Goal: Use online tool/utility: Use online tool/utility

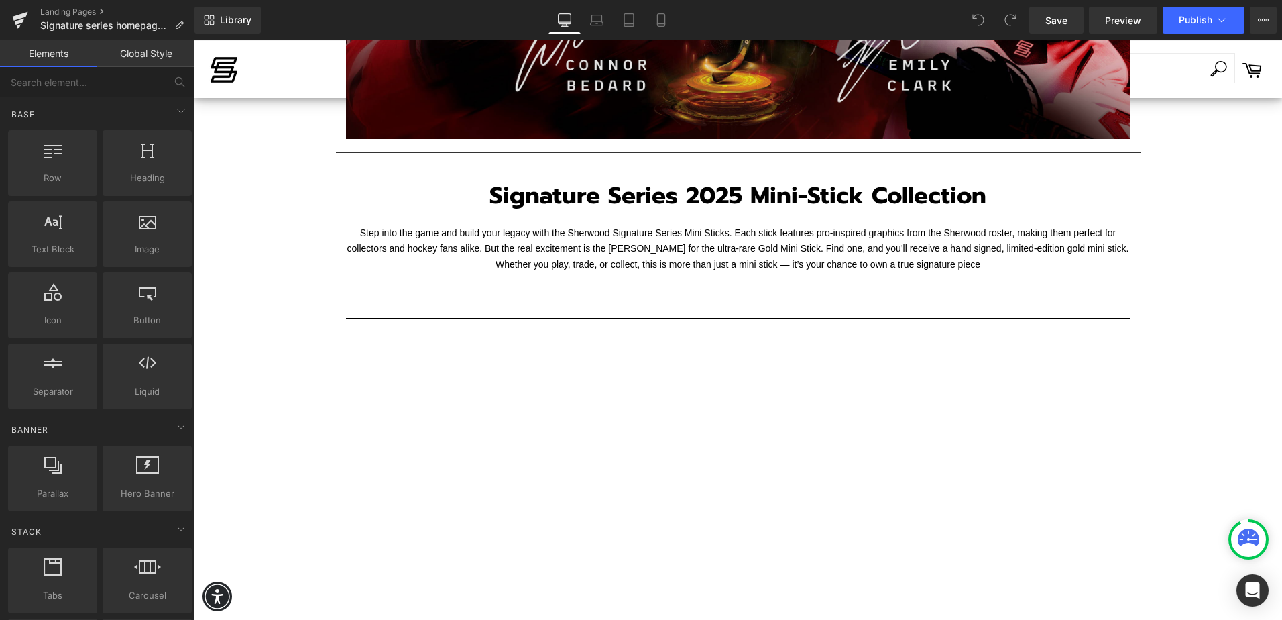
scroll to position [537, 0]
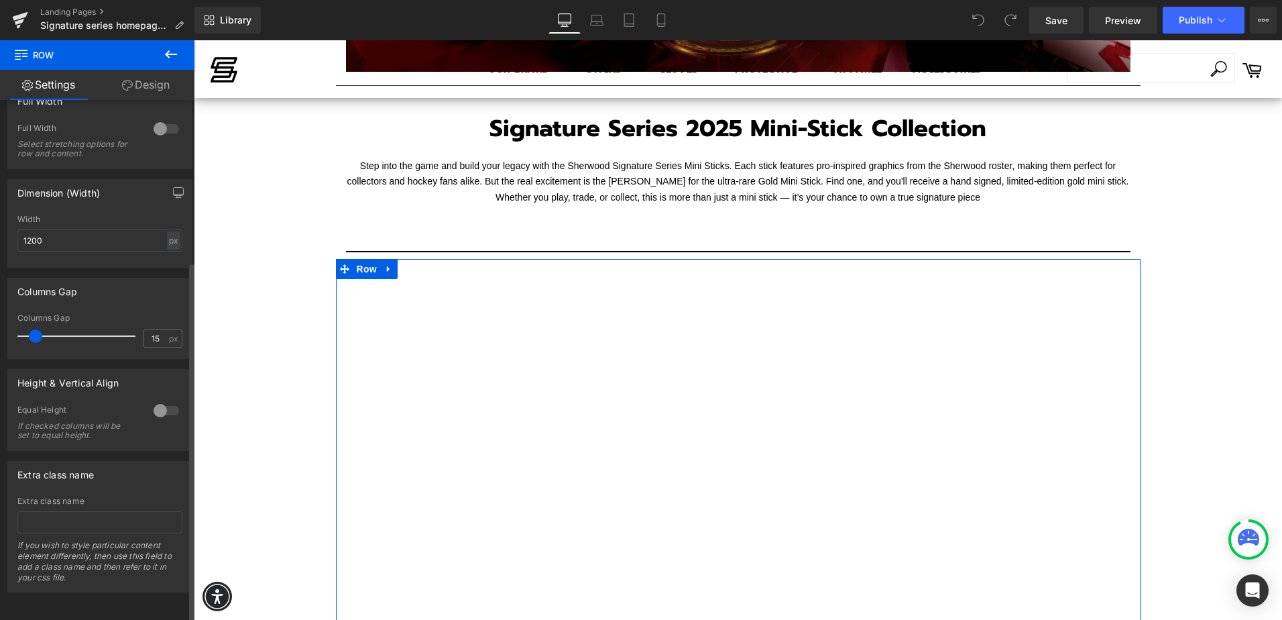
scroll to position [233, 0]
click at [160, 400] on div at bounding box center [166, 410] width 32 height 21
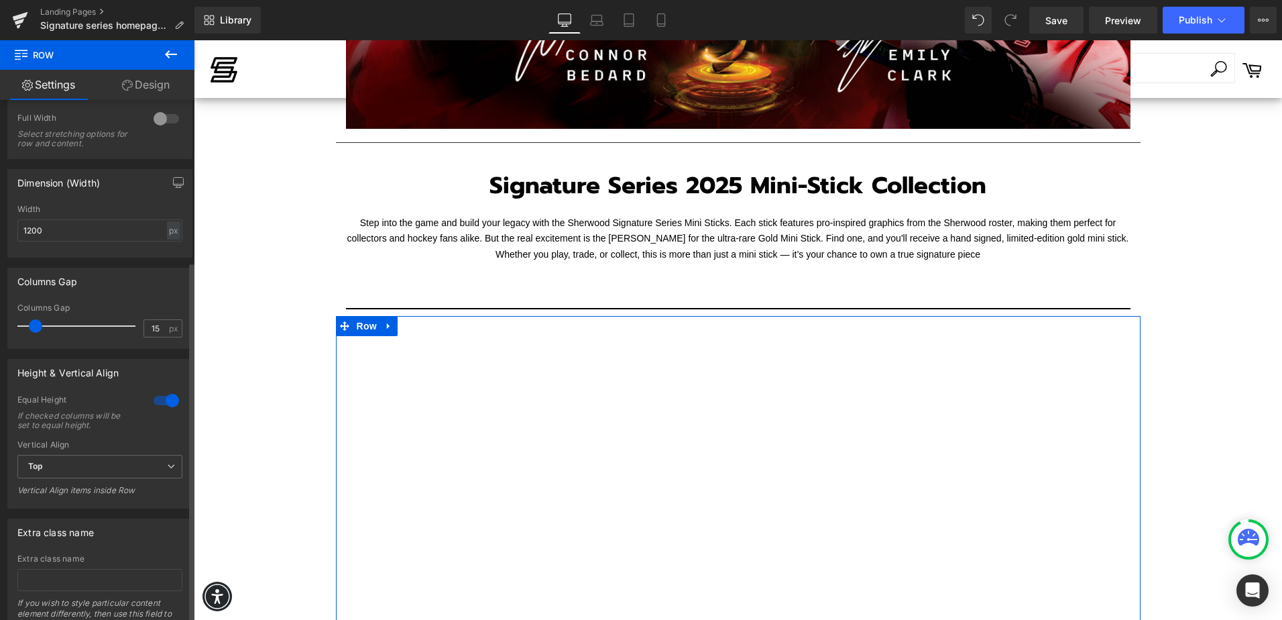
scroll to position [594, 0]
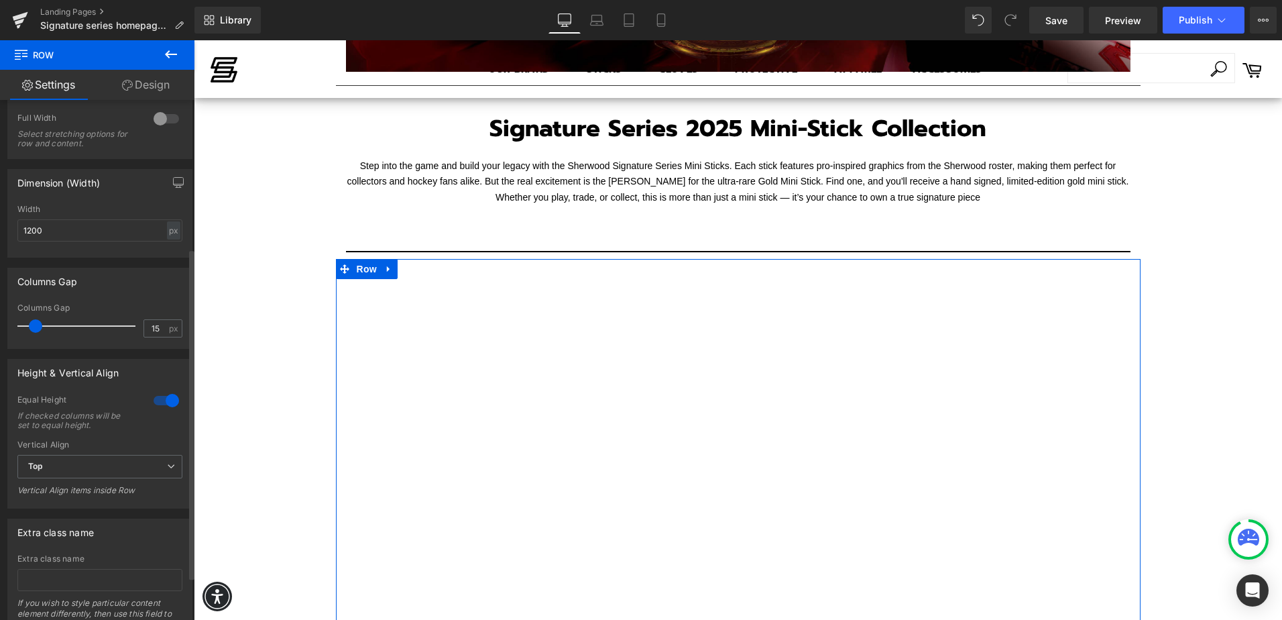
click at [158, 399] on div at bounding box center [166, 400] width 32 height 21
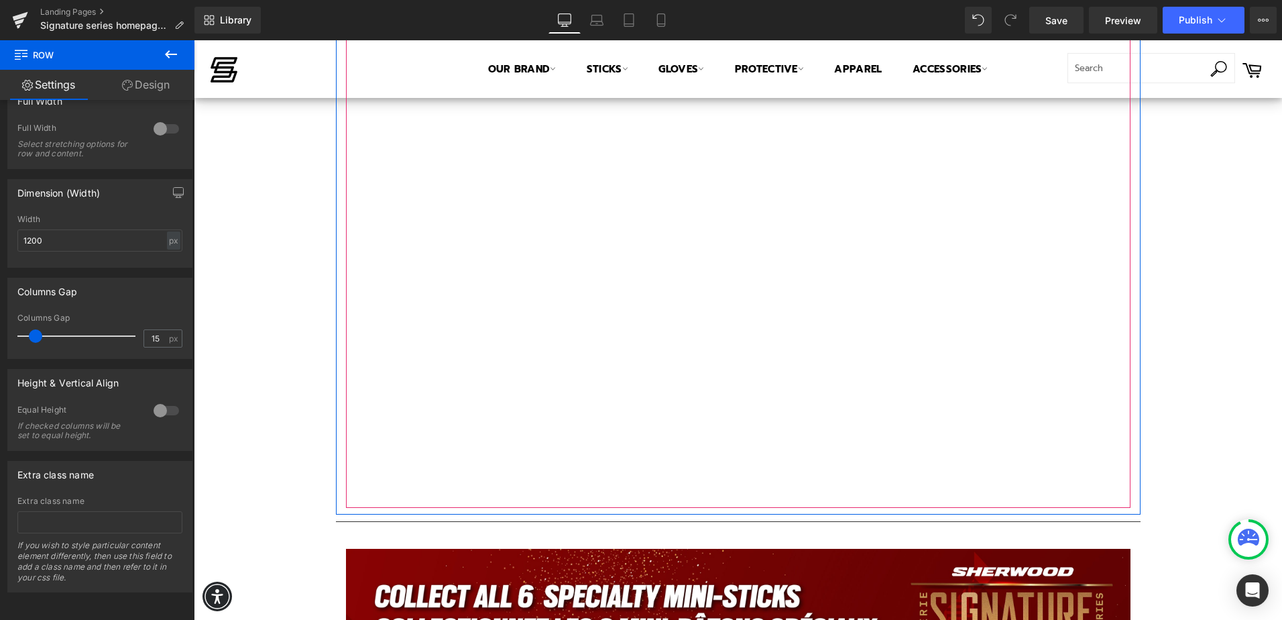
scroll to position [1197, 0]
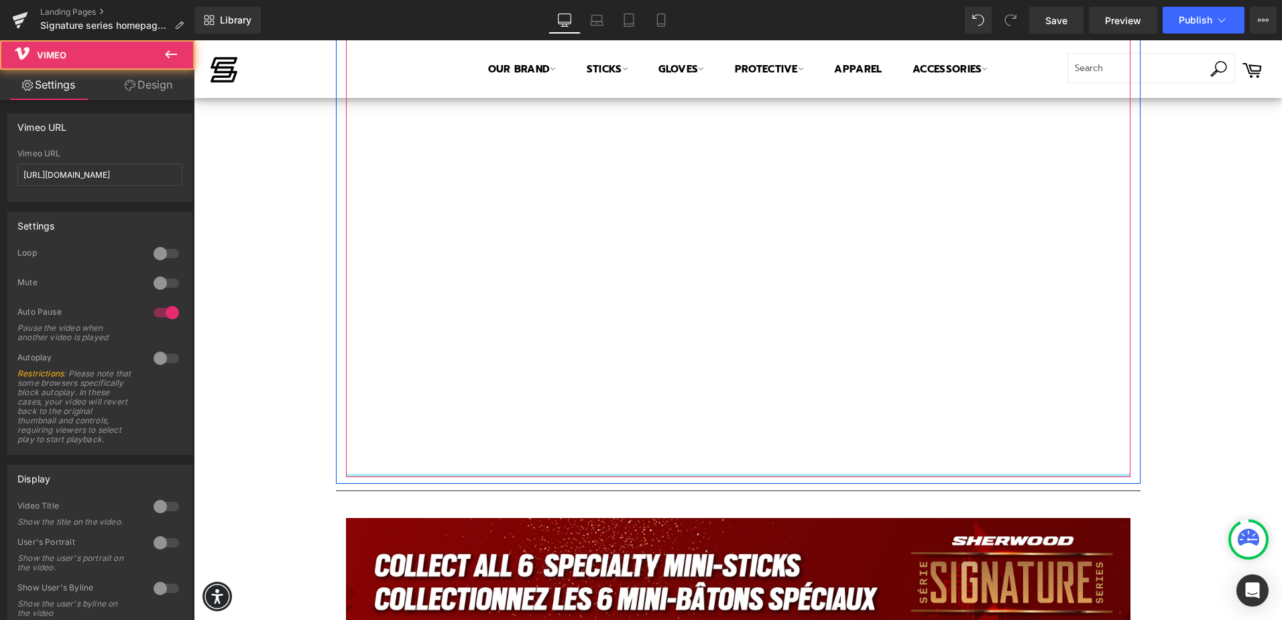
drag, startPoint x: 685, startPoint y: 476, endPoint x: 683, endPoint y: 394, distance: 81.9
click at [683, 394] on div "Vimeo" at bounding box center [738, 76] width 785 height 802
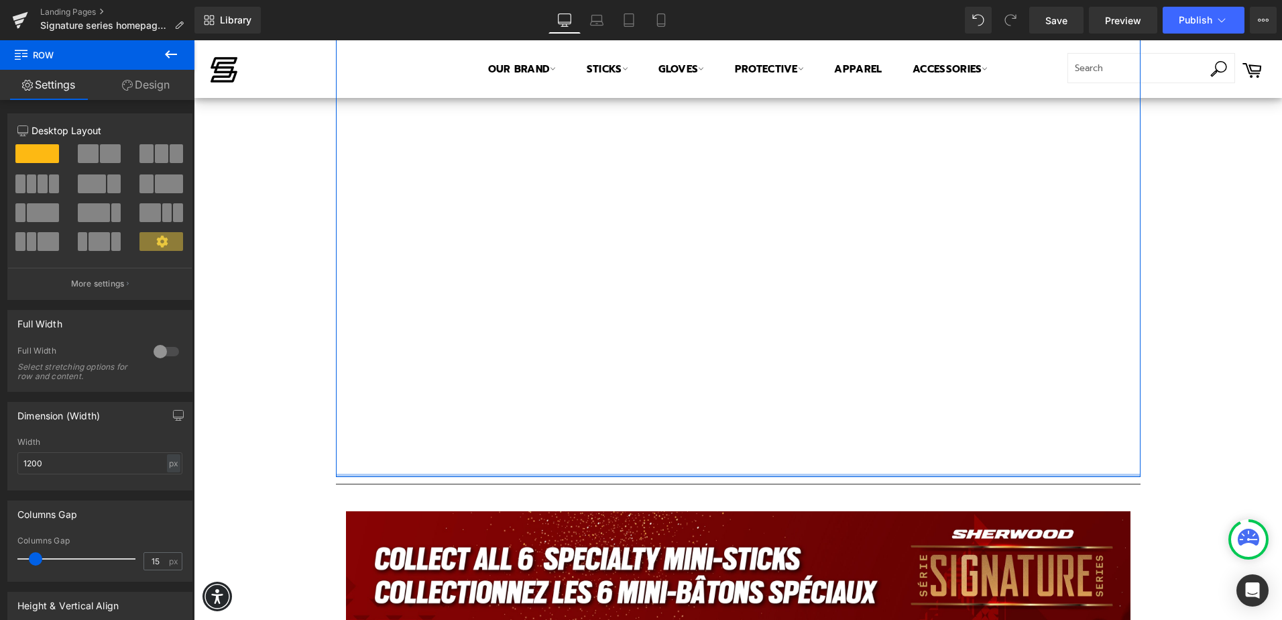
drag, startPoint x: 669, startPoint y: 482, endPoint x: 669, endPoint y: 456, distance: 25.5
click at [669, 456] on div "Vimeo Row" at bounding box center [738, 66] width 805 height 822
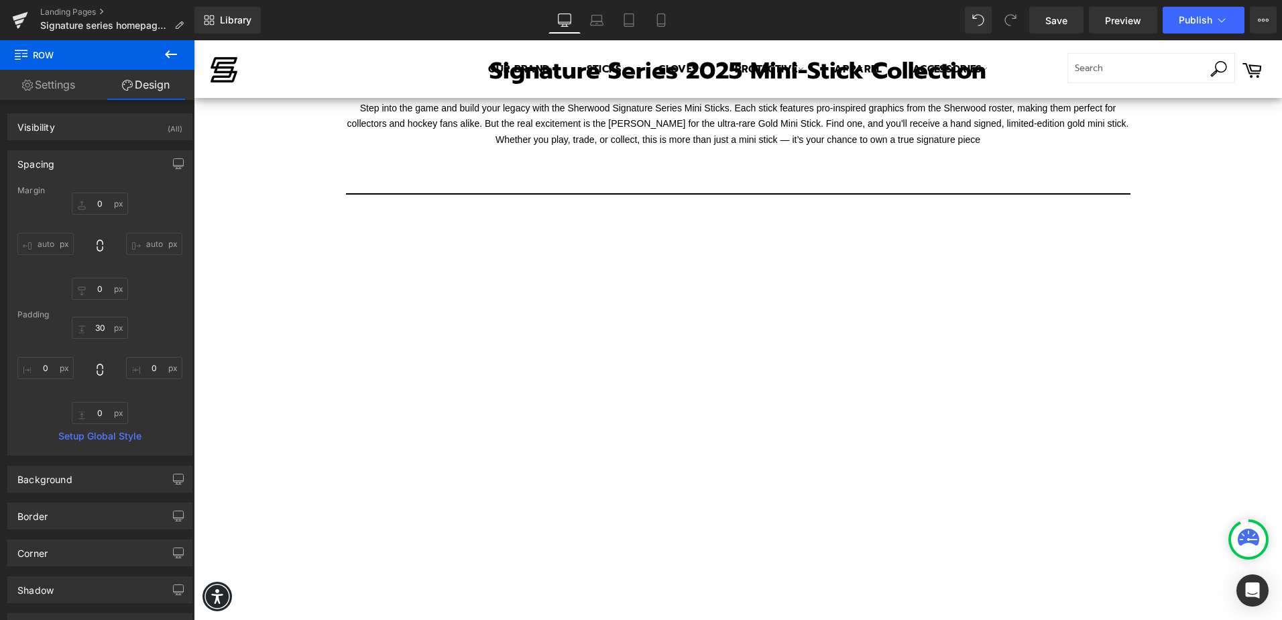
scroll to position [661, 0]
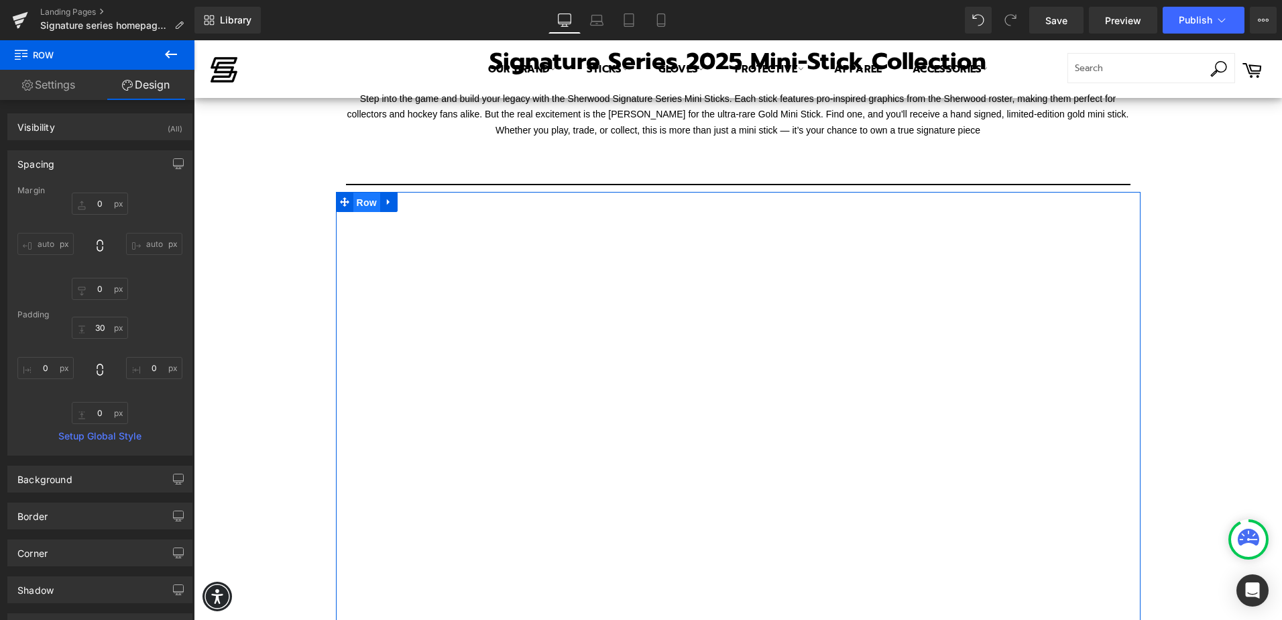
click at [364, 203] on span "Row" at bounding box center [366, 202] width 27 height 20
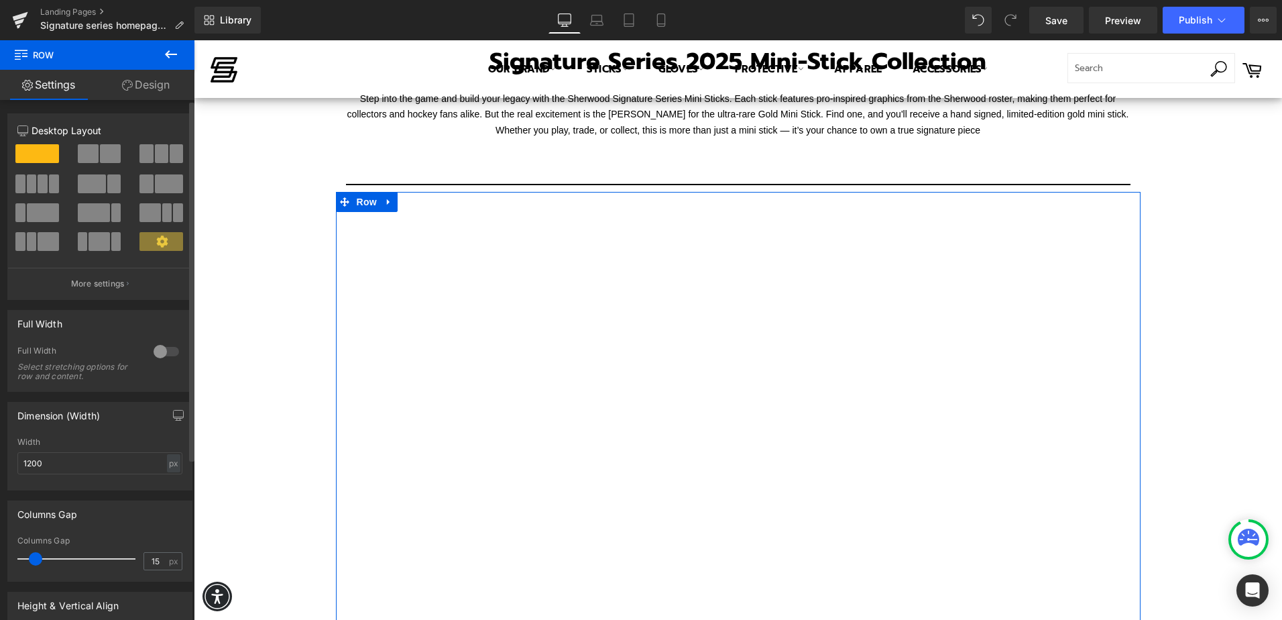
click at [160, 352] on div at bounding box center [166, 351] width 32 height 21
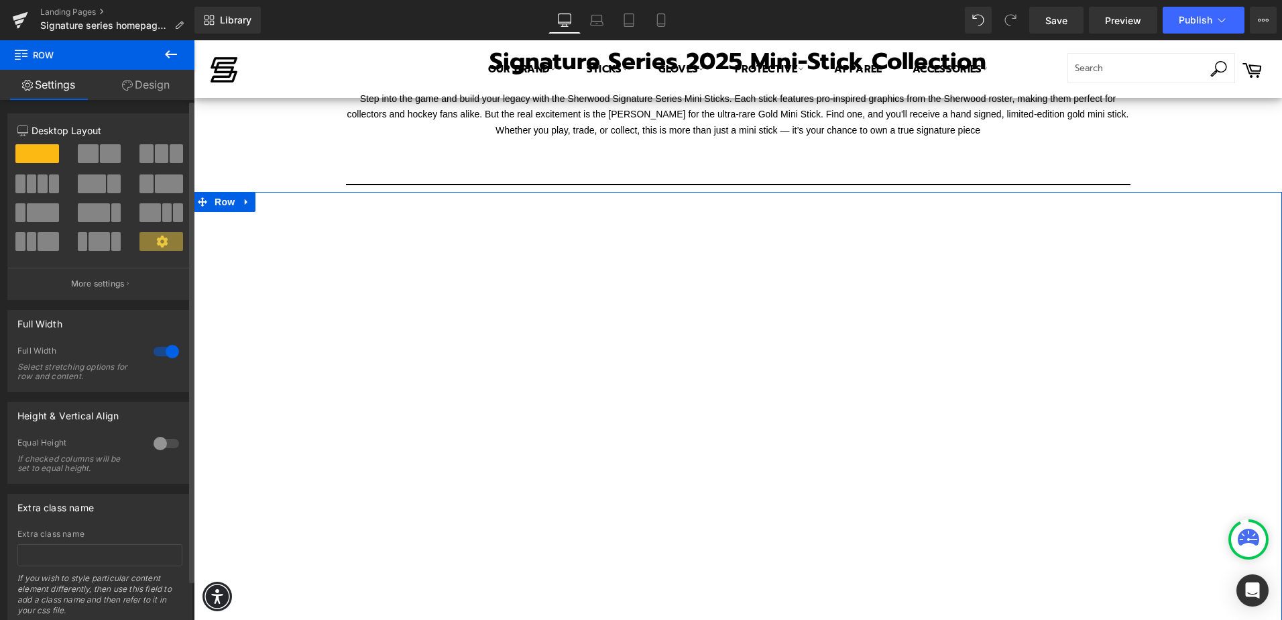
click at [160, 352] on div at bounding box center [166, 351] width 32 height 21
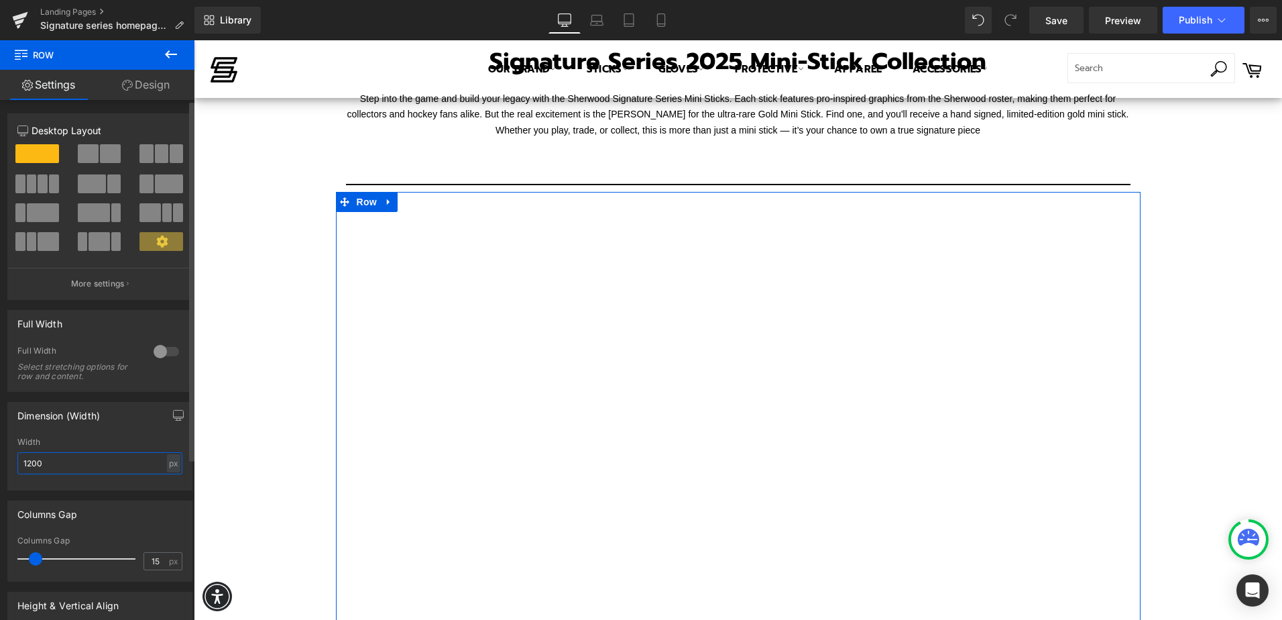
drag, startPoint x: 105, startPoint y: 468, endPoint x: 2, endPoint y: 464, distance: 103.4
click at [2, 464] on div "Dimension (Width) 1200px Width 1200 px % px" at bounding box center [100, 441] width 201 height 99
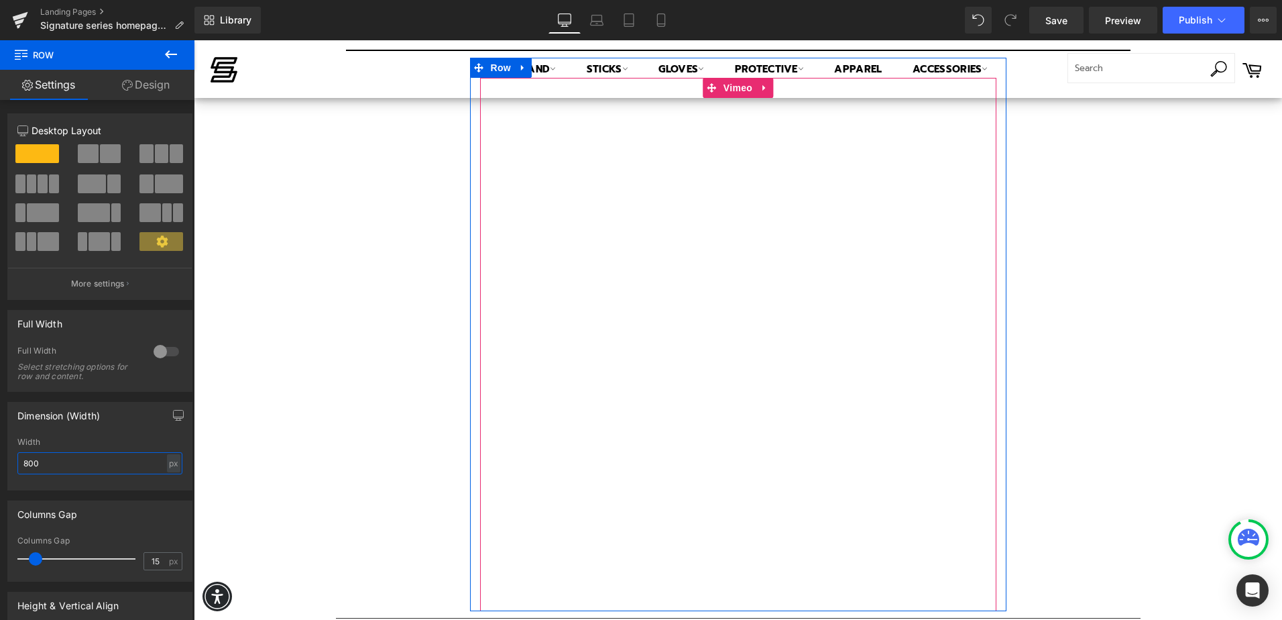
scroll to position [728, 0]
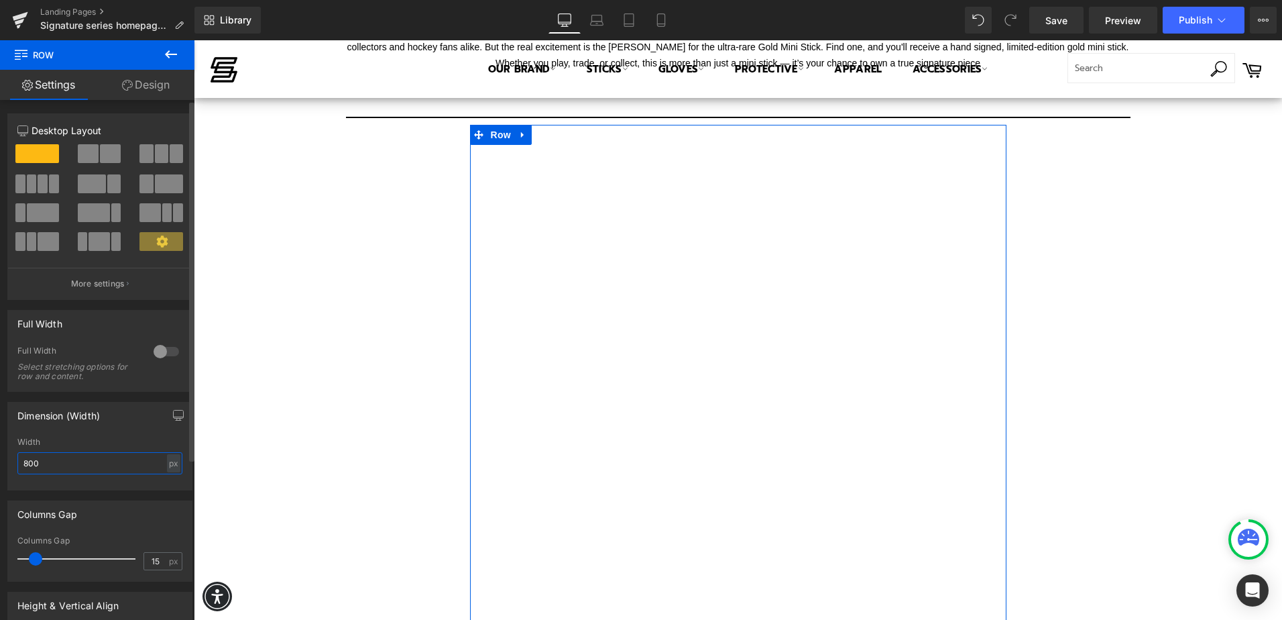
drag, startPoint x: 95, startPoint y: 465, endPoint x: 9, endPoint y: 463, distance: 85.9
click at [9, 463] on div "800px Width 800 px % px" at bounding box center [100, 463] width 184 height 52
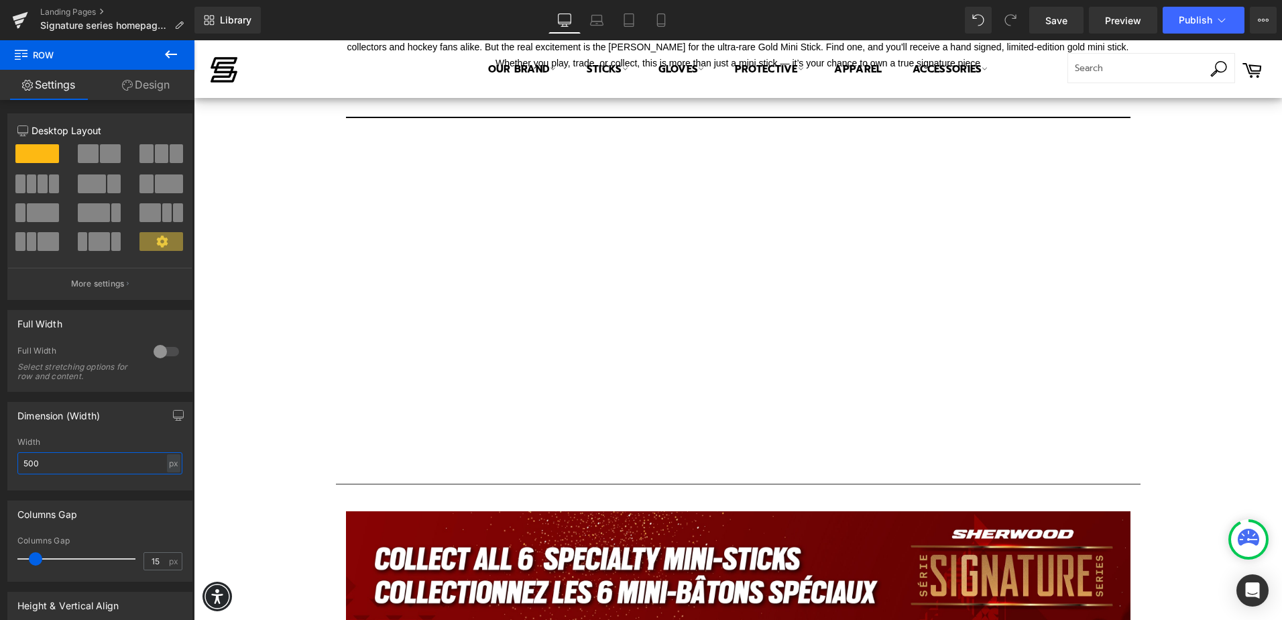
drag, startPoint x: 101, startPoint y: 459, endPoint x: -3, endPoint y: 459, distance: 104.0
click at [0, 459] on html "Row You are previewing how the will restyle your page. You can not edit Element…" at bounding box center [641, 310] width 1282 height 620
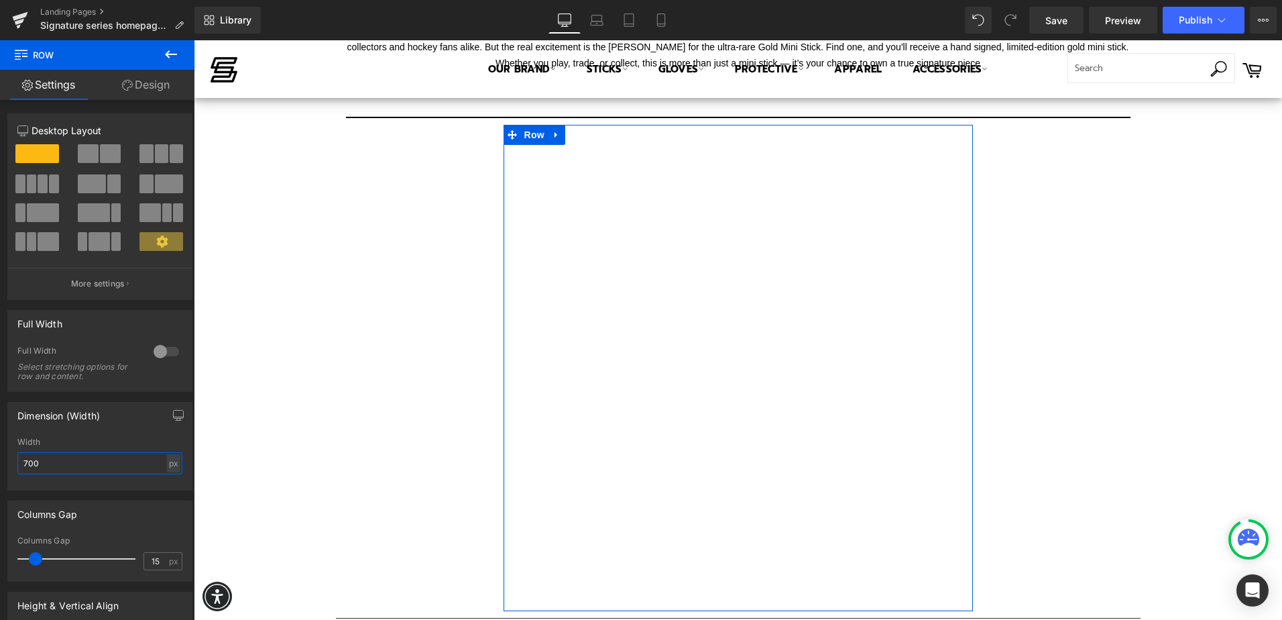
drag, startPoint x: 57, startPoint y: 470, endPoint x: -3, endPoint y: 457, distance: 61.0
click at [0, 457] on html "Row You are previewing how the will restyle your page. You can not edit Element…" at bounding box center [641, 310] width 1282 height 620
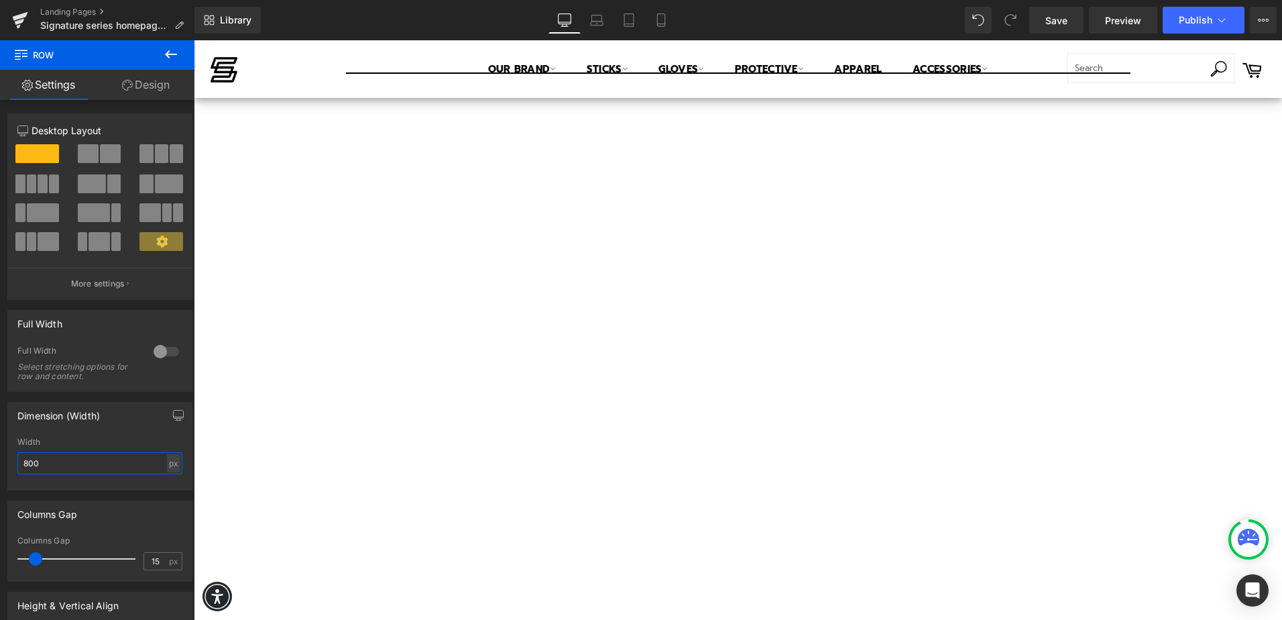
scroll to position [795, 0]
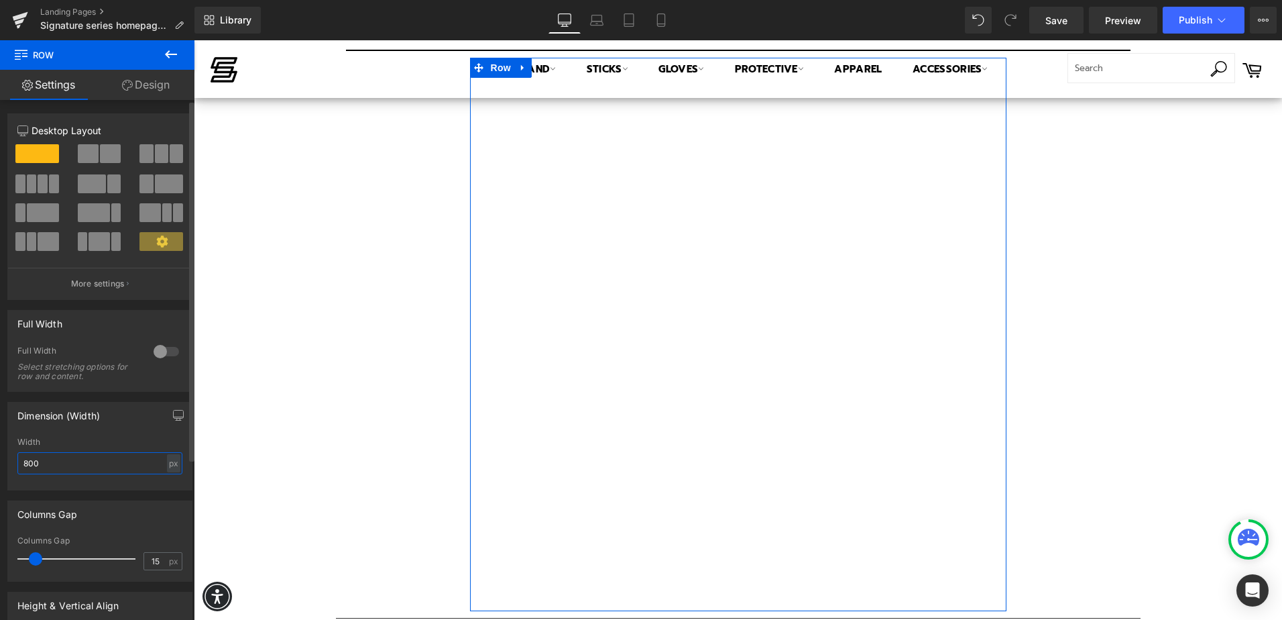
drag, startPoint x: 74, startPoint y: 465, endPoint x: 0, endPoint y: 456, distance: 75.0
click at [0, 456] on html "Row You are previewing how the will restyle your page. You can not edit Element…" at bounding box center [641, 310] width 1282 height 620
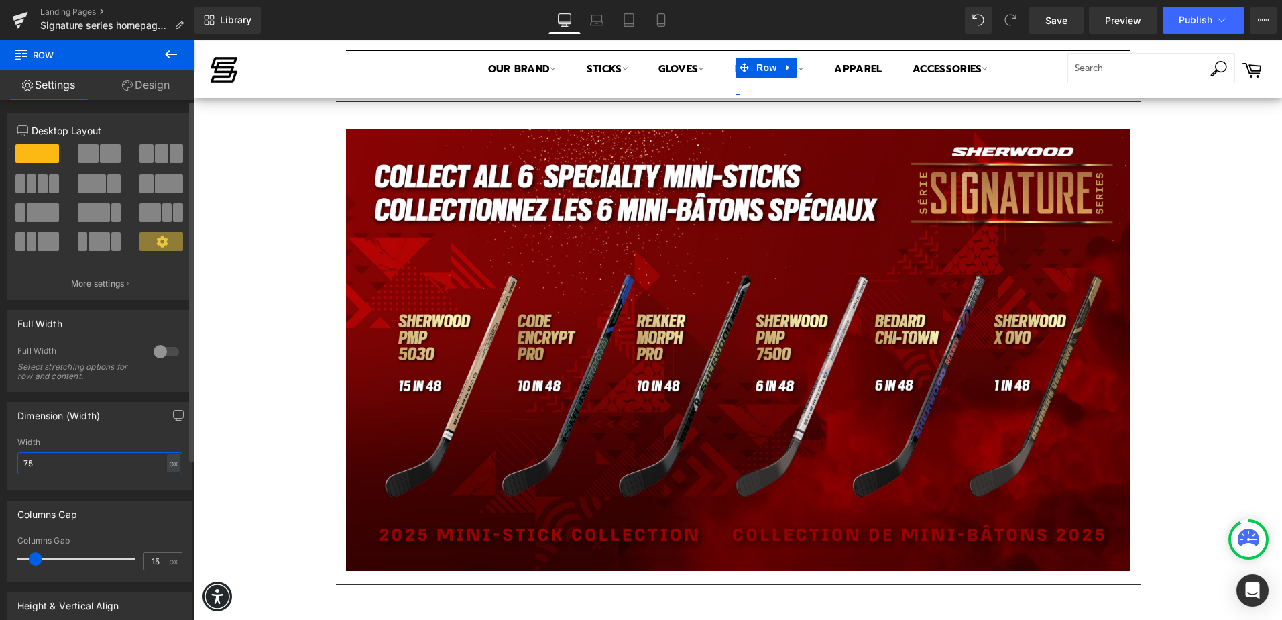
type input "750"
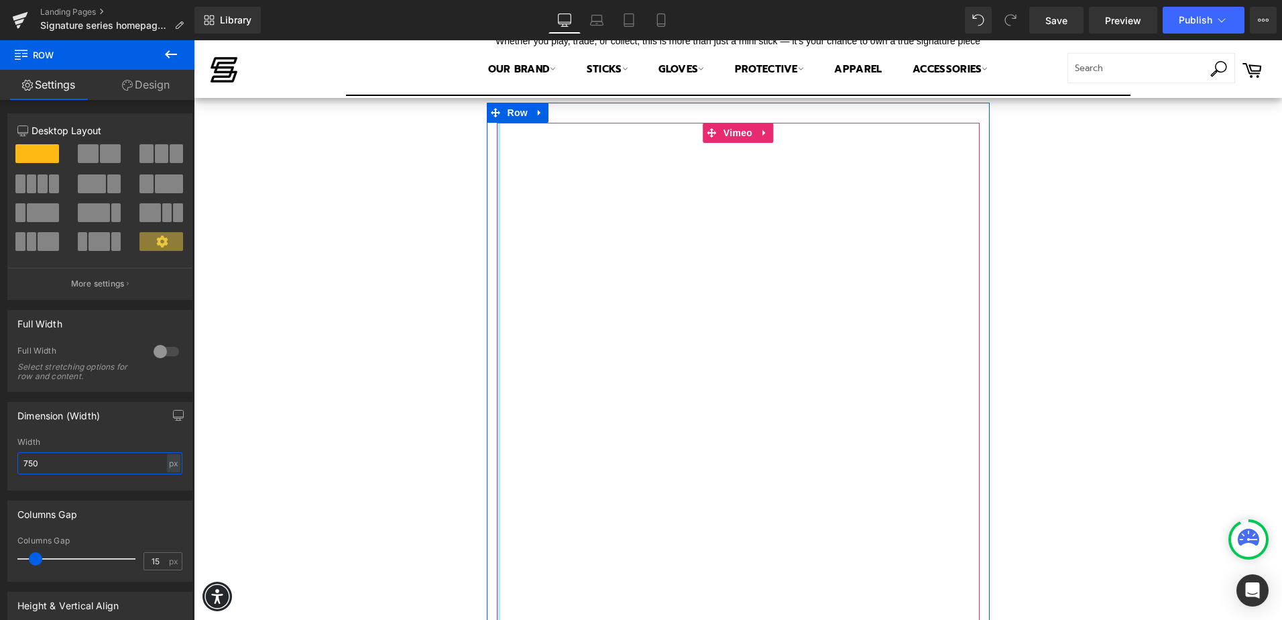
scroll to position [728, 0]
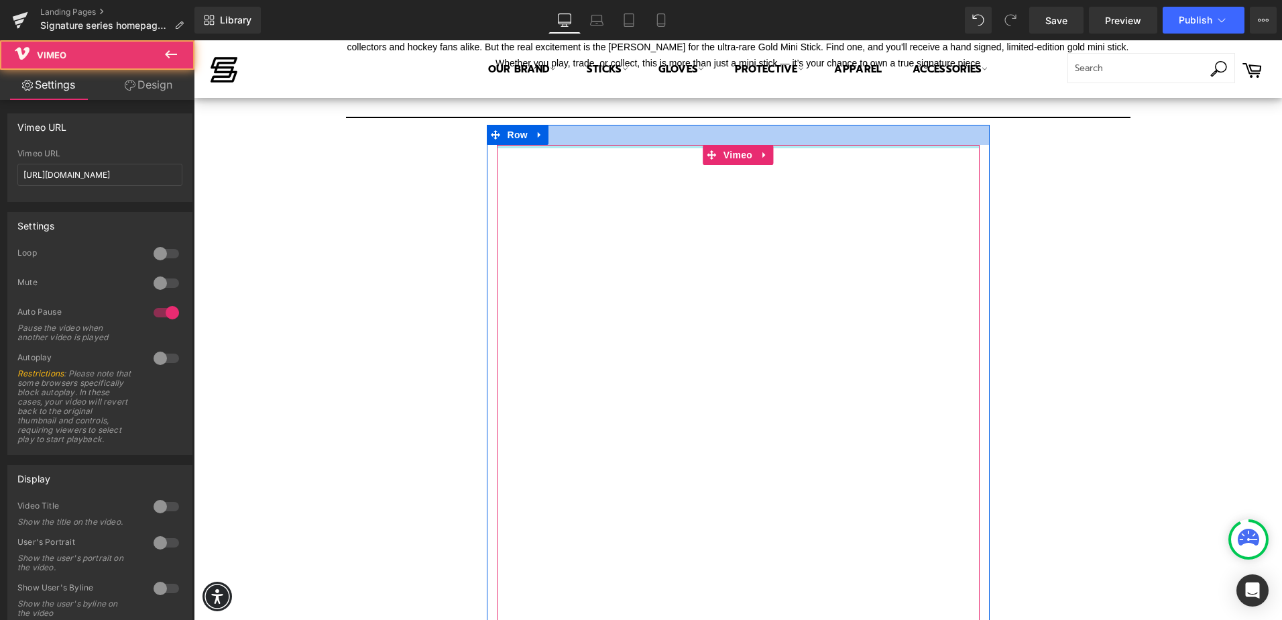
drag, startPoint x: 698, startPoint y: 146, endPoint x: 696, endPoint y: 125, distance: 20.2
click at [696, 125] on div "Vimeo Row" at bounding box center [738, 385] width 503 height 520
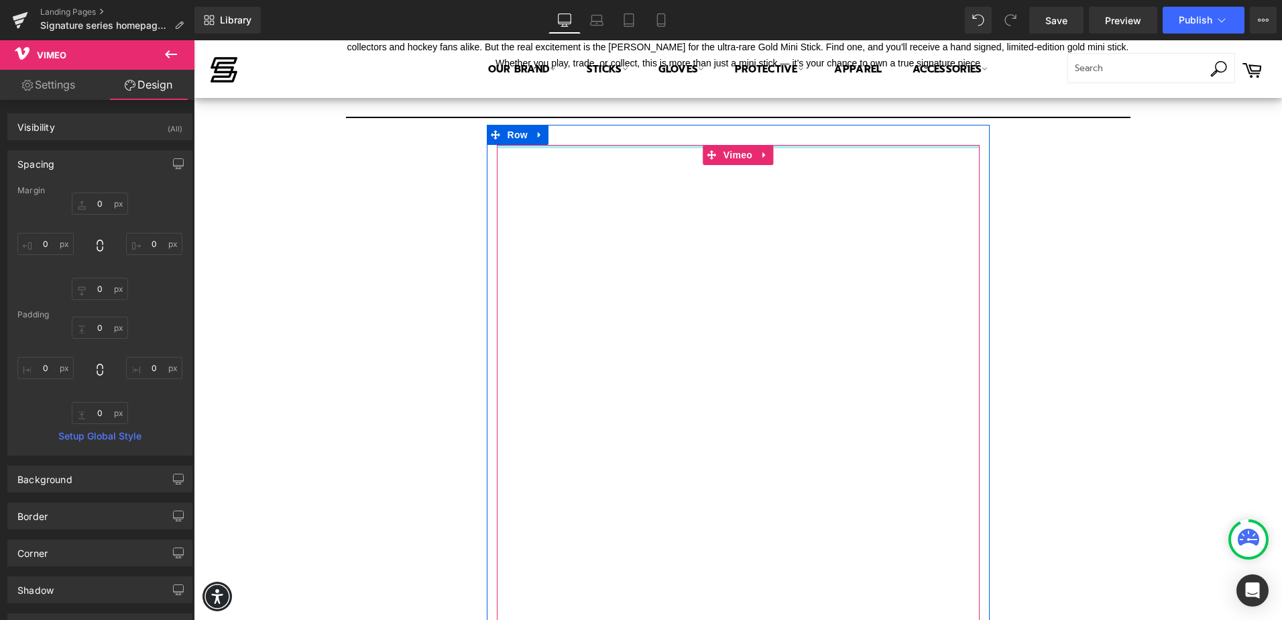
click at [683, 147] on div "Vimeo" at bounding box center [738, 395] width 483 height 500
type input "0px"
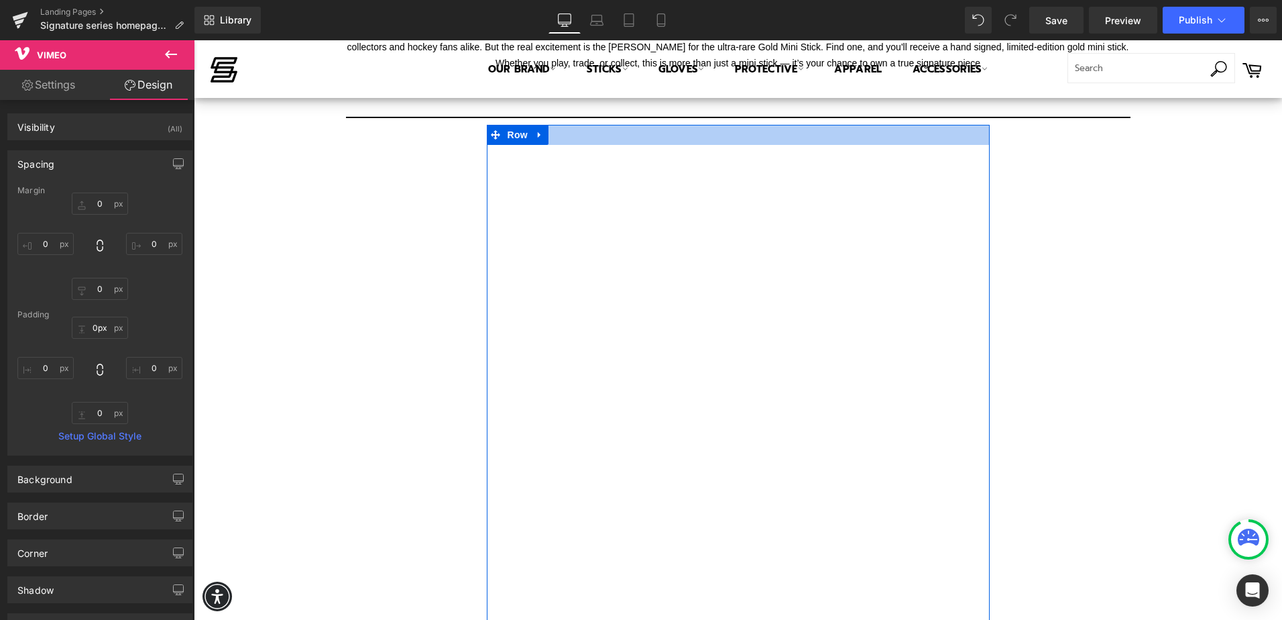
drag, startPoint x: 682, startPoint y: 147, endPoint x: 681, endPoint y: 133, distance: 14.1
click at [681, 133] on div "Vimeo Row" at bounding box center [738, 385] width 503 height 520
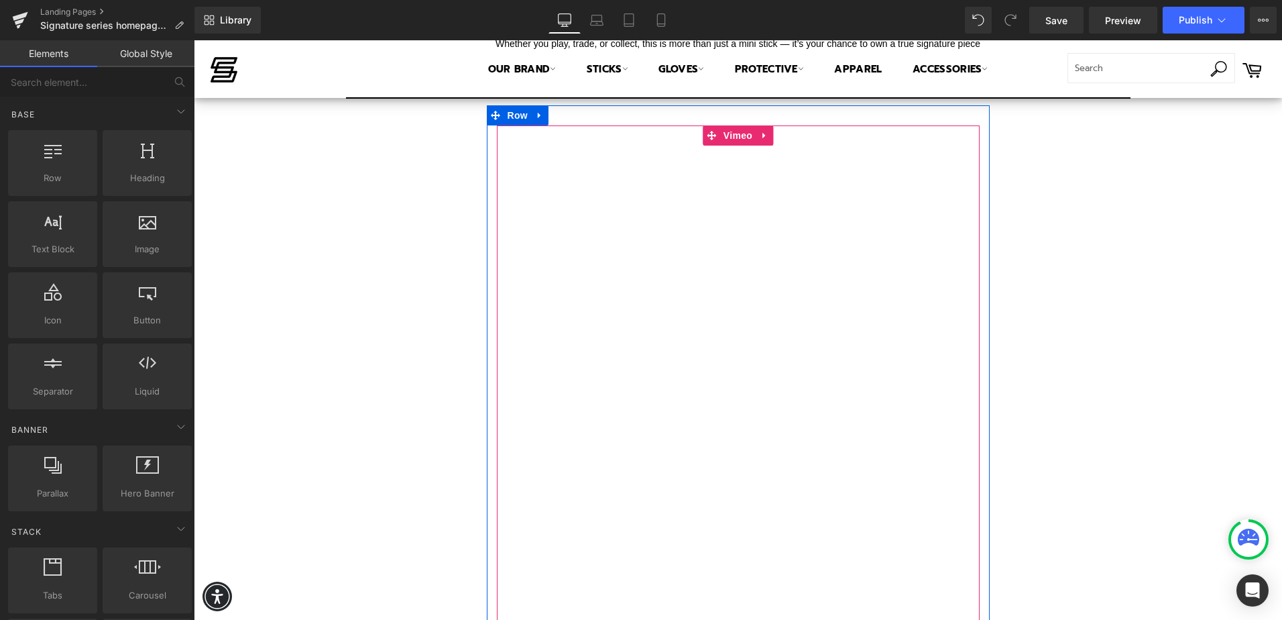
scroll to position [661, 0]
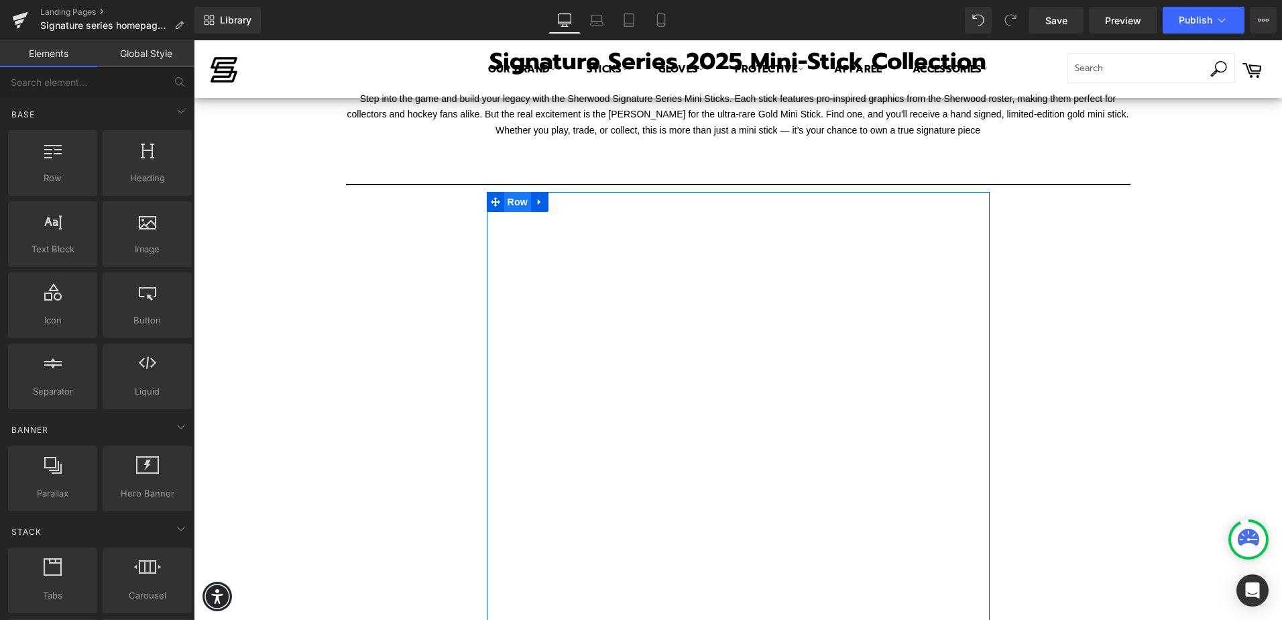
click at [504, 197] on span "Row" at bounding box center [517, 202] width 27 height 20
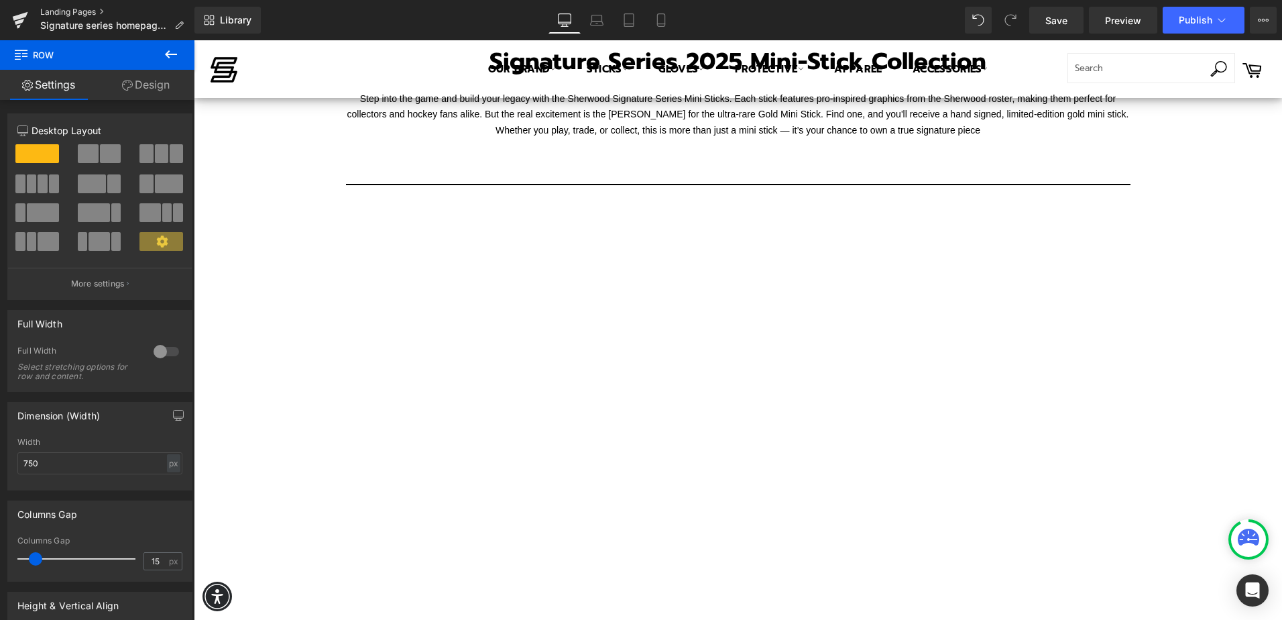
click at [97, 11] on link "Landing Pages" at bounding box center [117, 12] width 154 height 11
click at [716, 42] on div "Signature Series 2025 Mini-Stick Collection Heading Row" at bounding box center [738, 58] width 671 height 66
